Goal: Transaction & Acquisition: Purchase product/service

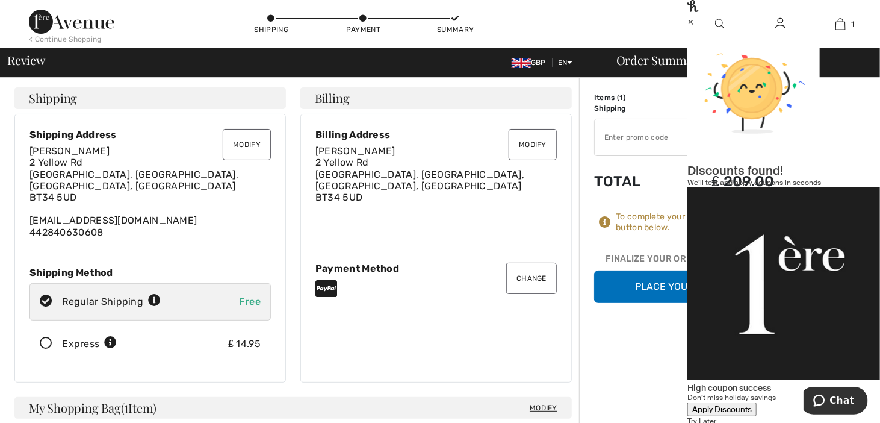
click at [663, 290] on button "Place Your Order" at bounding box center [684, 286] width 181 height 33
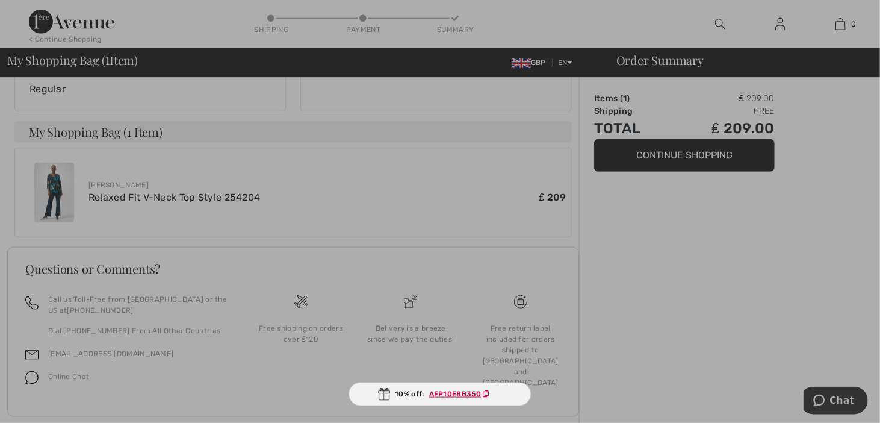
scroll to position [381, 0]
